Goal: Navigation & Orientation: Find specific page/section

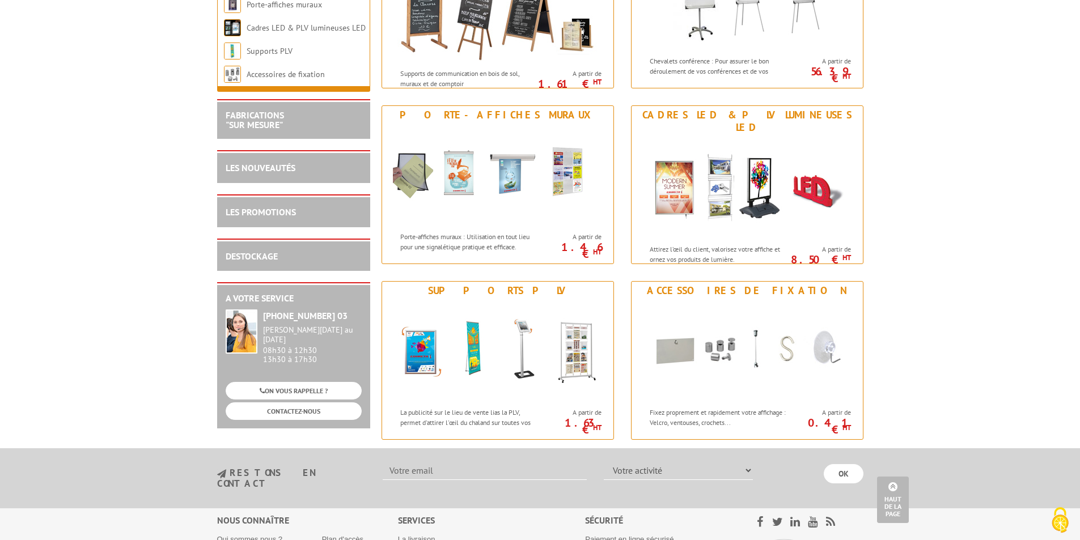
scroll to position [1417, 0]
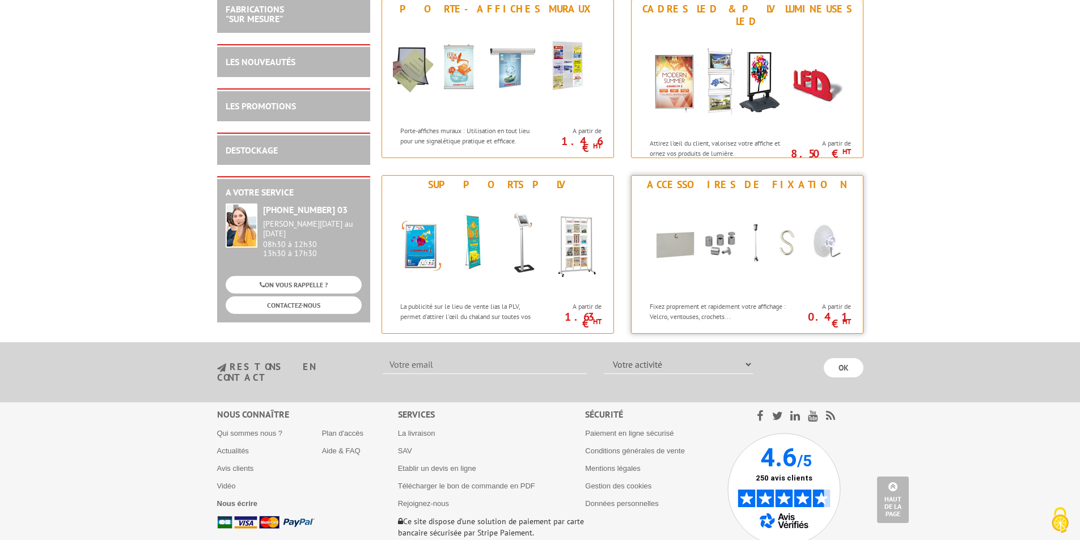
click at [744, 272] on img at bounding box center [747, 245] width 210 height 102
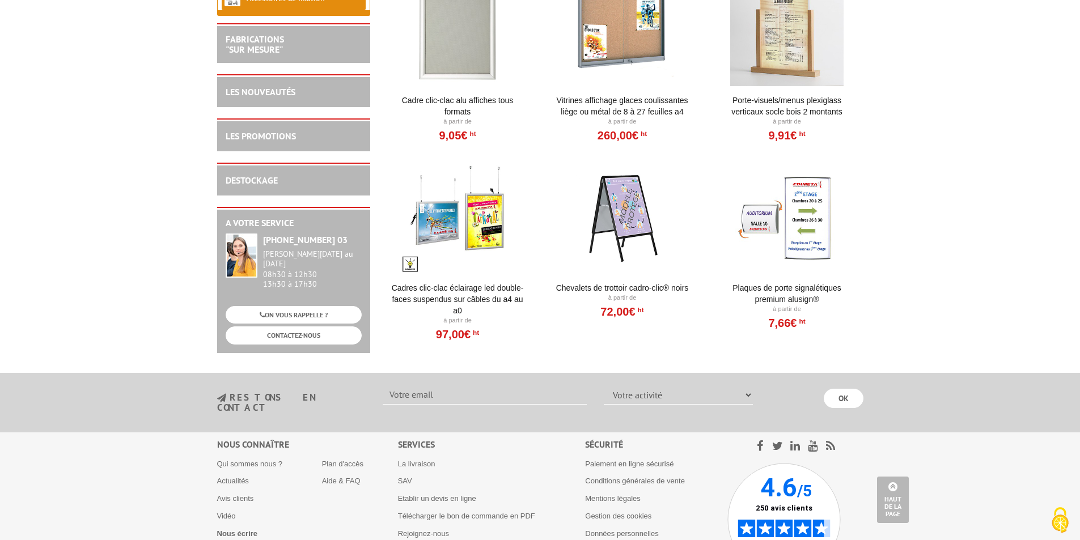
scroll to position [1343, 0]
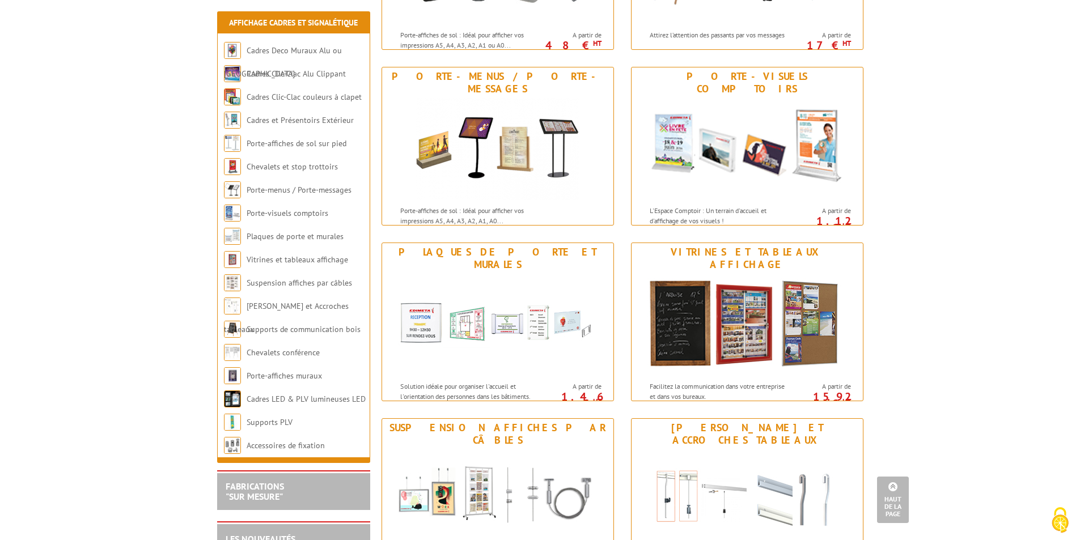
scroll to position [624, 0]
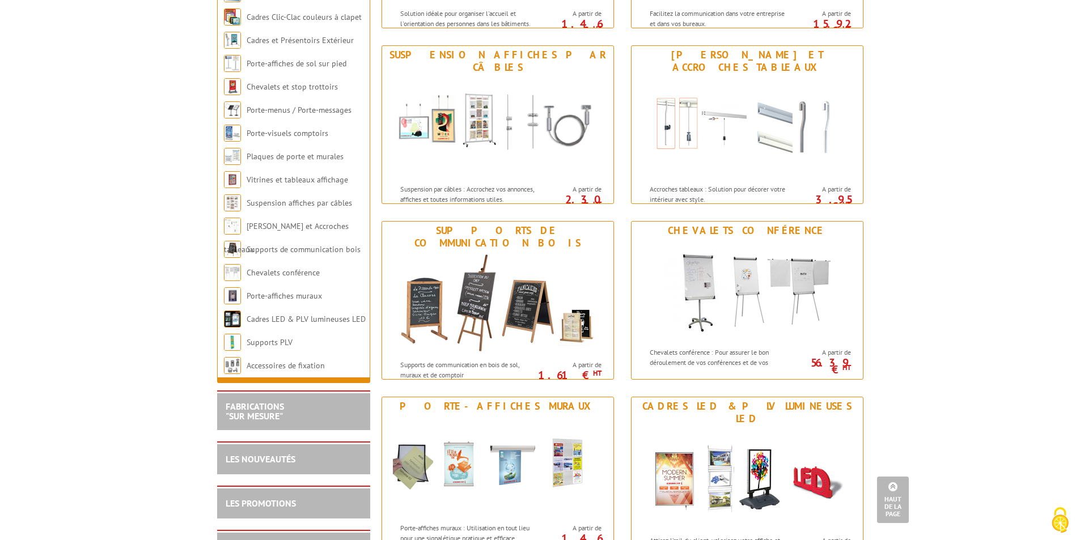
scroll to position [964, 0]
